Goal: Task Accomplishment & Management: Complete application form

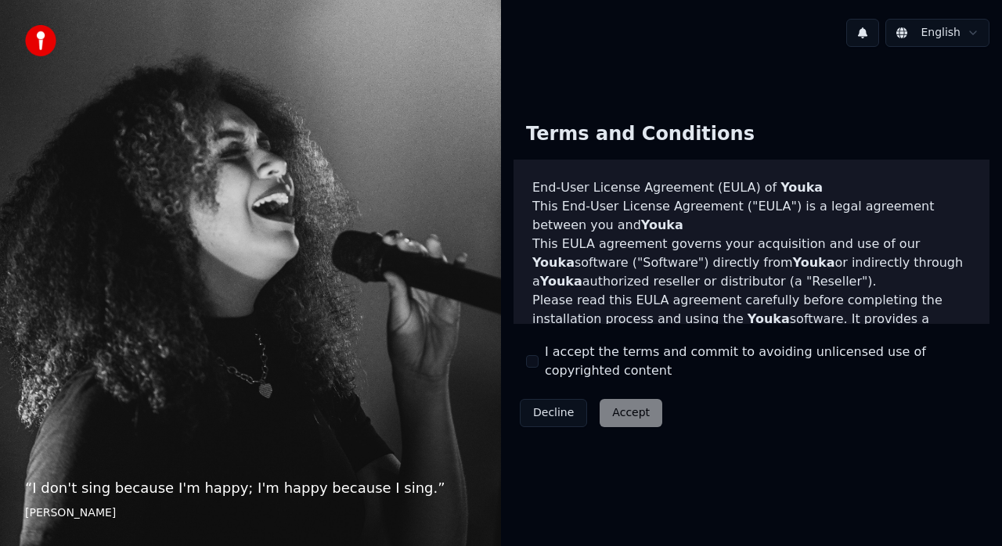
click at [539, 354] on div "I accept the terms and commit to avoiding unlicensed use of copyrighted content" at bounding box center [751, 362] width 451 height 38
click at [532, 362] on button "I accept the terms and commit to avoiding unlicensed use of copyrighted content" at bounding box center [532, 361] width 13 height 13
click at [611, 411] on button "Accept" at bounding box center [631, 413] width 63 height 28
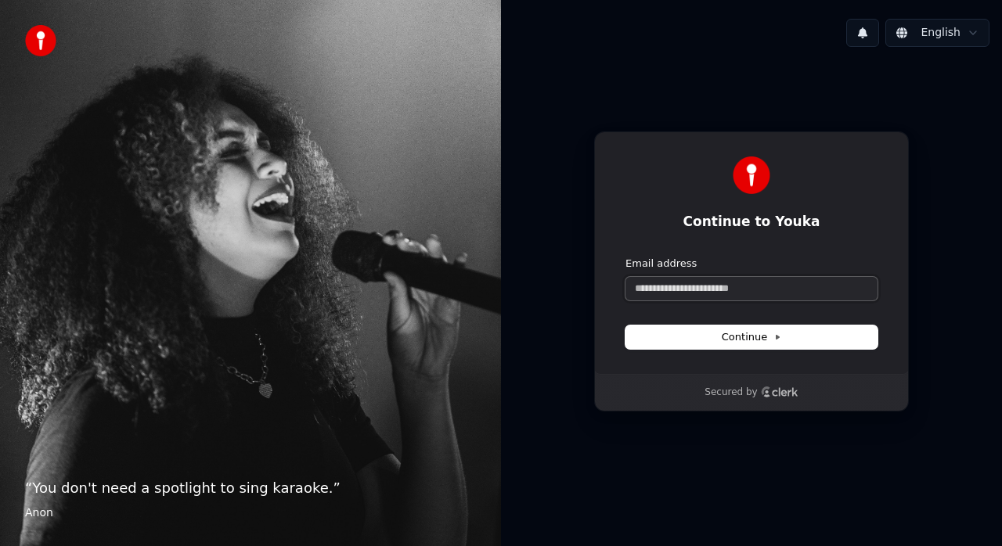
click at [788, 294] on input "Email address" at bounding box center [752, 288] width 252 height 23
